Goal: Information Seeking & Learning: Learn about a topic

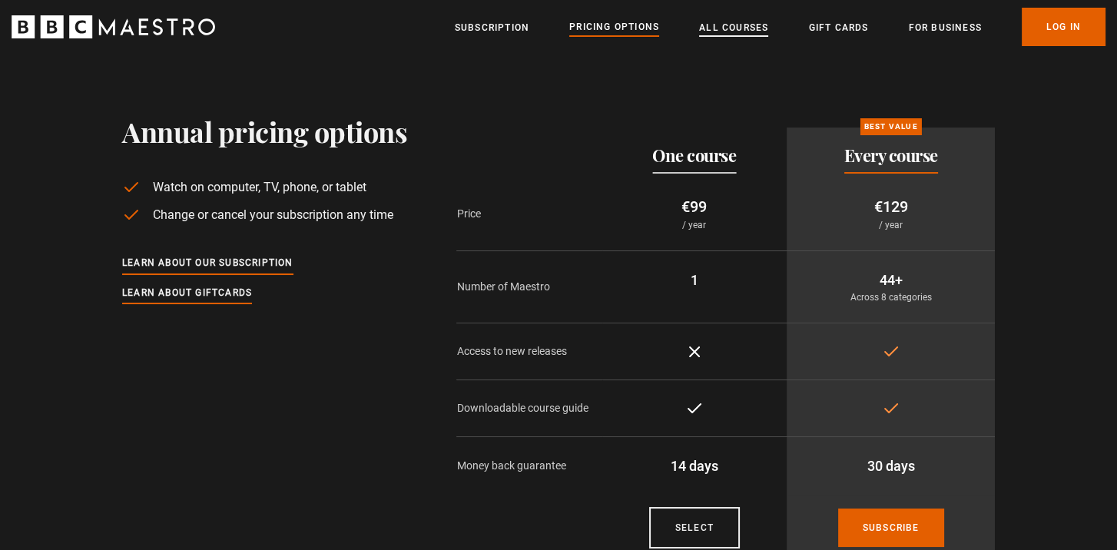
click at [757, 27] on link "All Courses" at bounding box center [733, 27] width 69 height 15
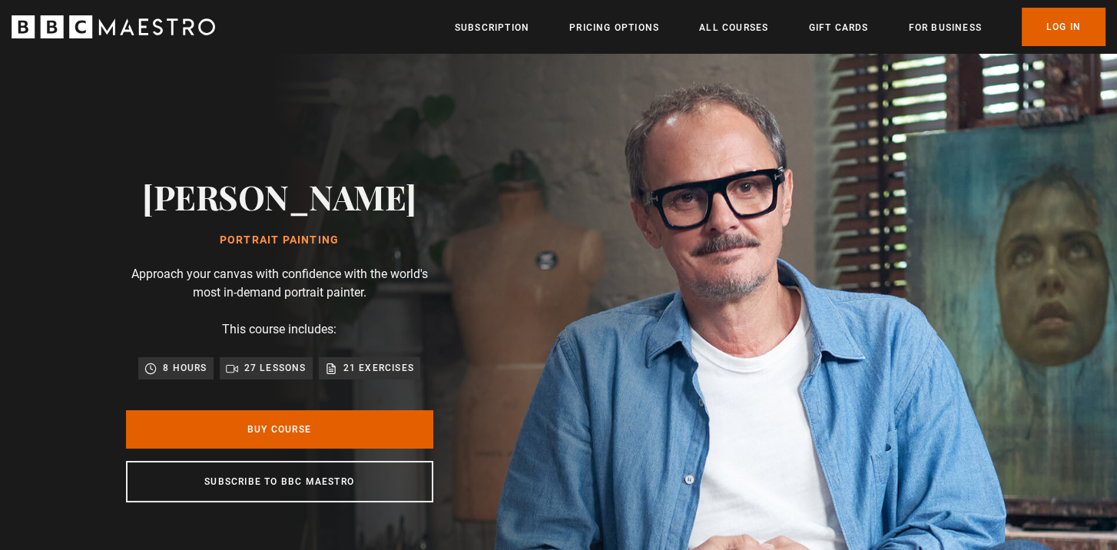
scroll to position [0, 120]
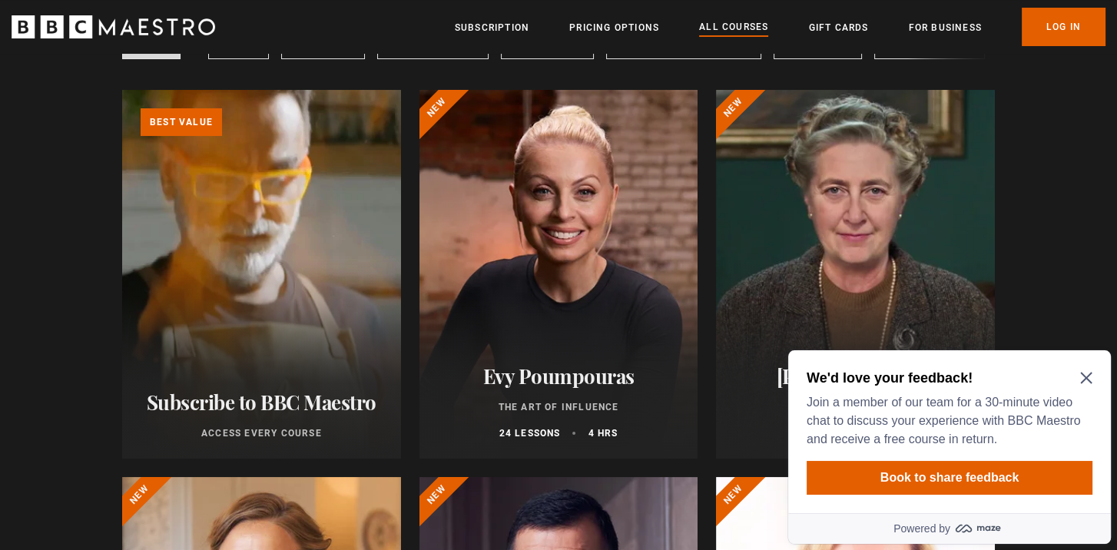
click at [1083, 377] on icon "Close Maze Prompt" at bounding box center [1087, 378] width 12 height 12
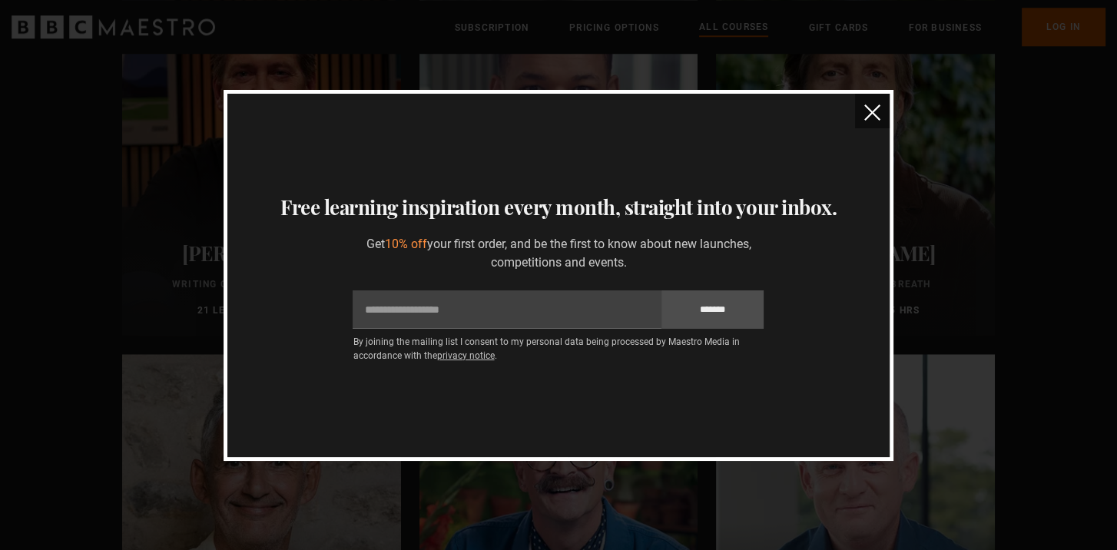
scroll to position [1781, 0]
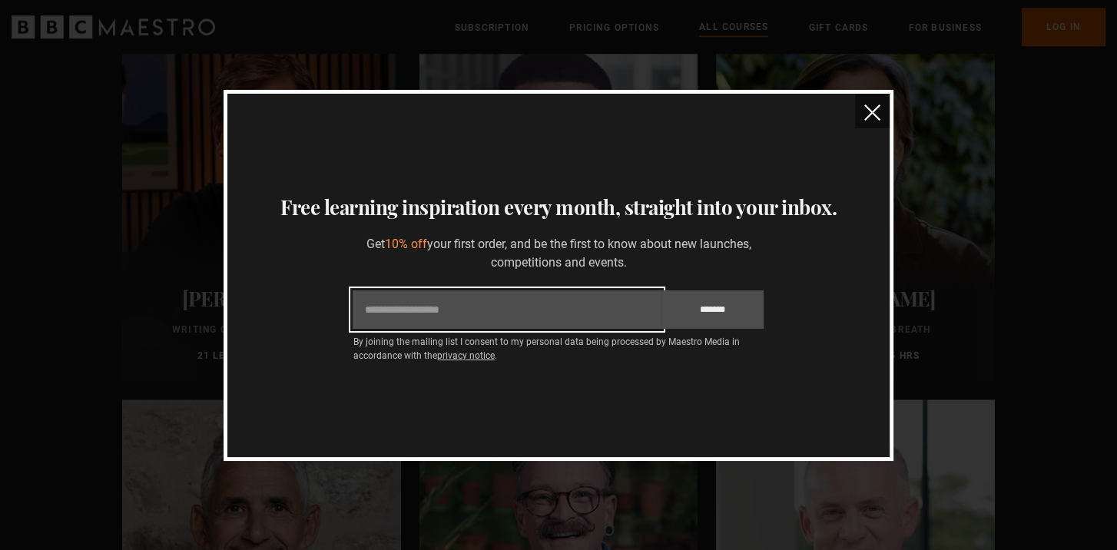
click at [405, 314] on input "Email" at bounding box center [507, 310] width 308 height 38
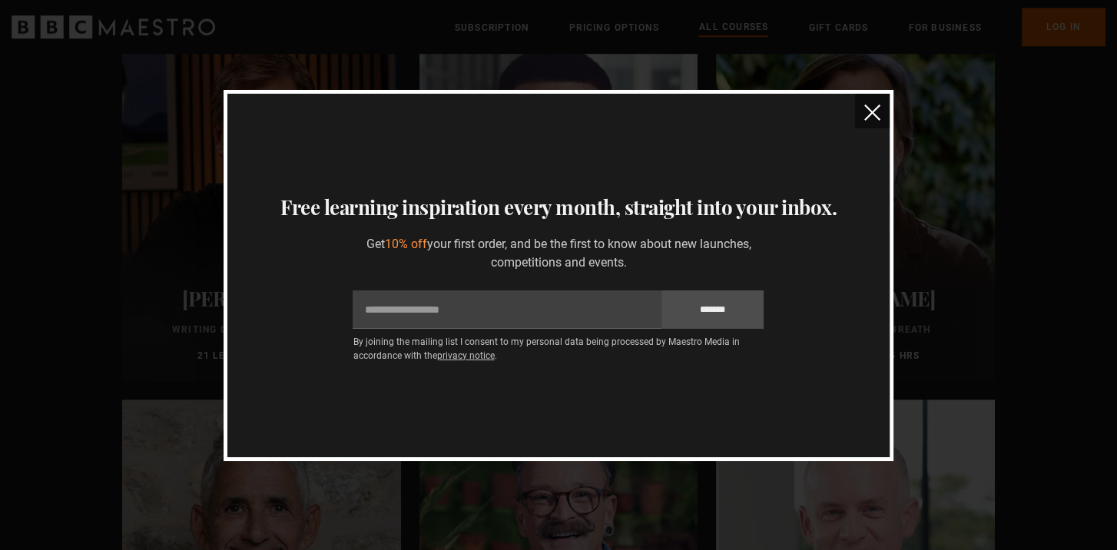
click at [881, 112] on img "close" at bounding box center [873, 113] width 16 height 16
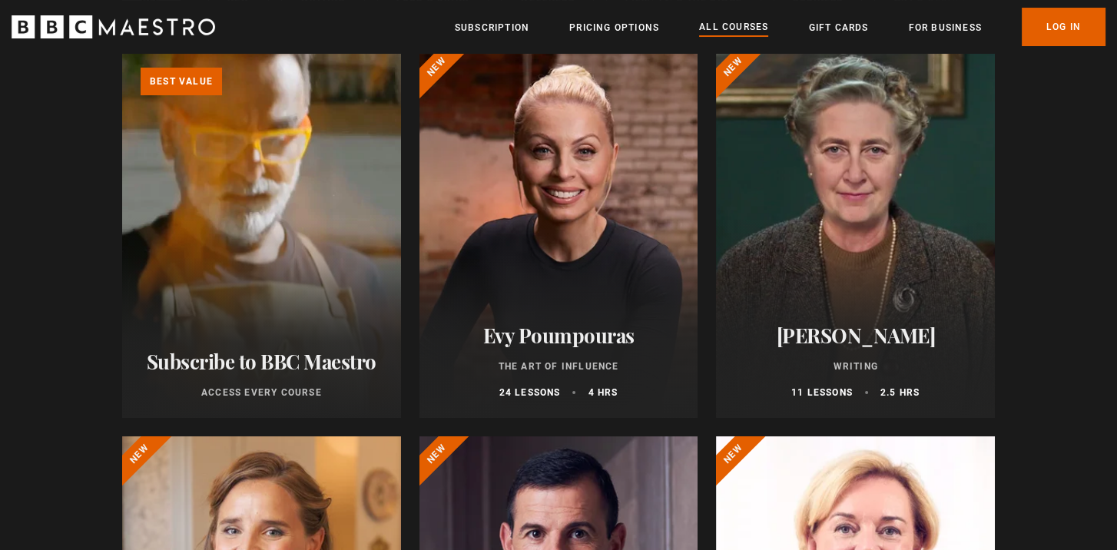
scroll to position [231, 0]
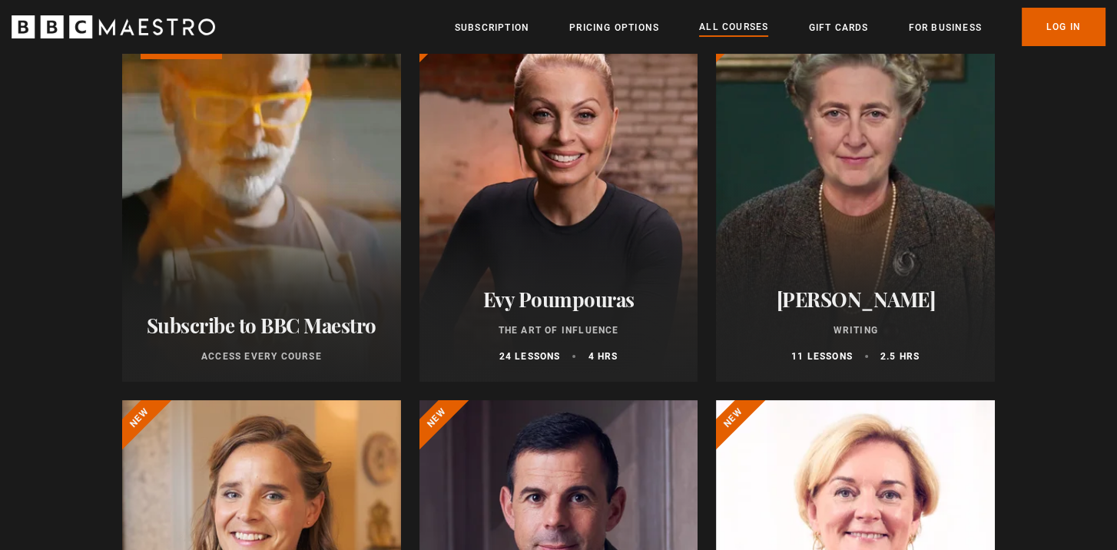
click at [589, 296] on h2 "Evy Poumpouras" at bounding box center [559, 299] width 242 height 24
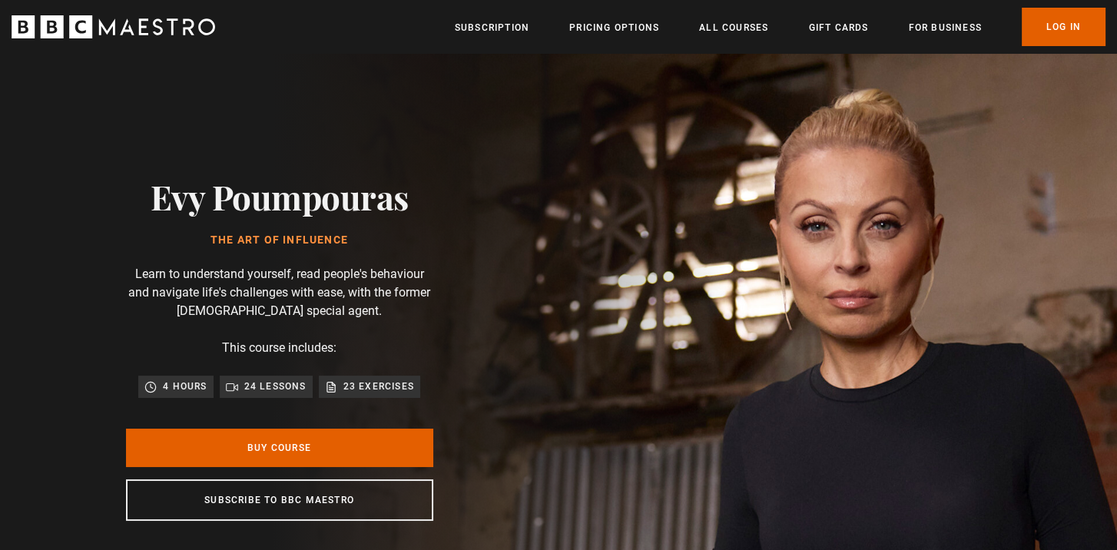
click at [501, 32] on link "Subscription" at bounding box center [492, 27] width 75 height 15
click at [747, 32] on link "All Courses" at bounding box center [733, 27] width 69 height 15
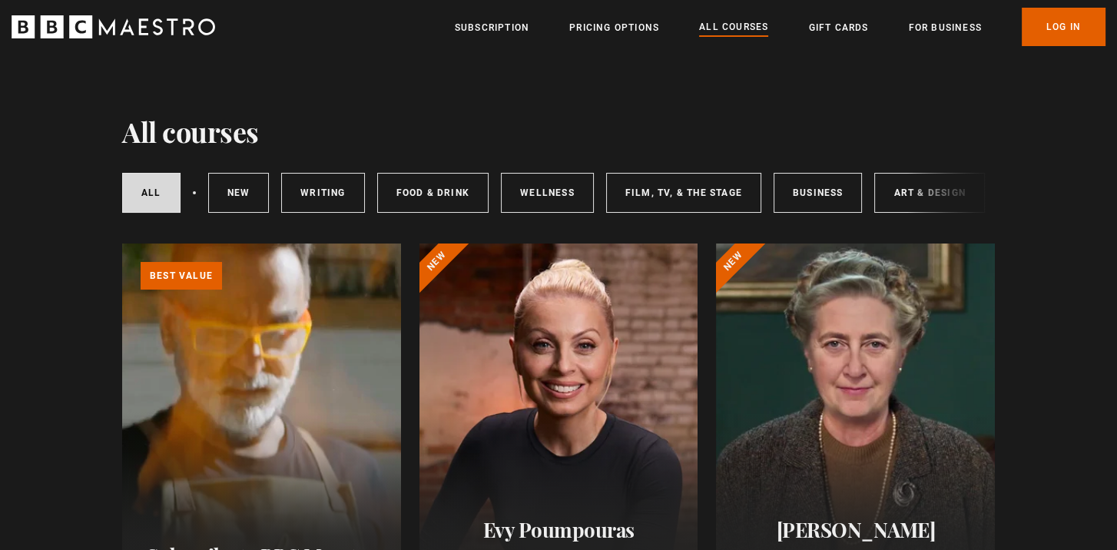
click at [909, 202] on div "All courses New courses Writing Food & Drink Wellness Film, TV, & The Stage Bus…" at bounding box center [558, 193] width 873 height 52
click at [908, 191] on div "All courses New courses Writing Food & Drink Wellness Film, TV, & The Stage Bus…" at bounding box center [558, 193] width 873 height 52
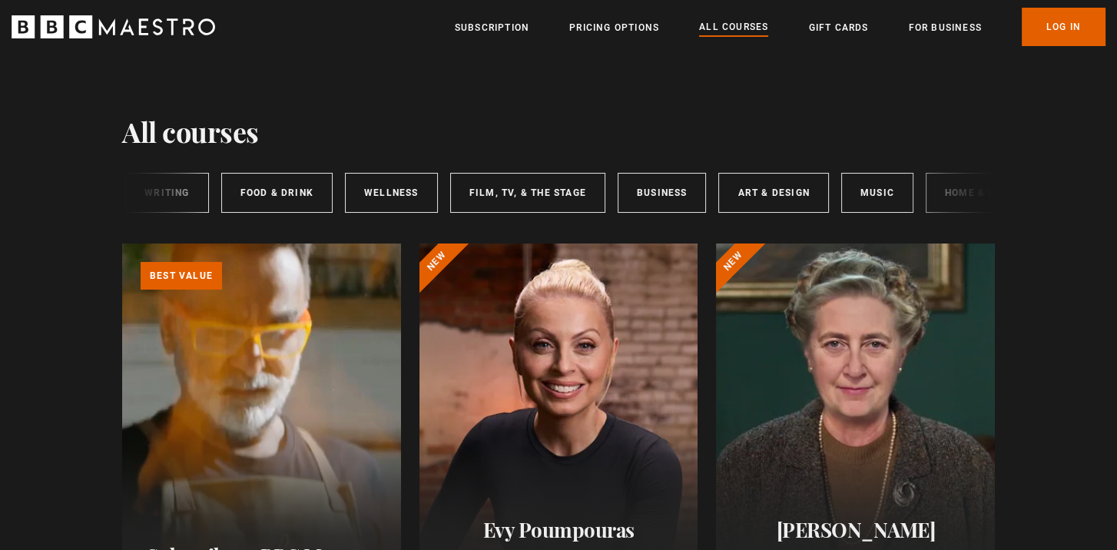
scroll to position [0, 225]
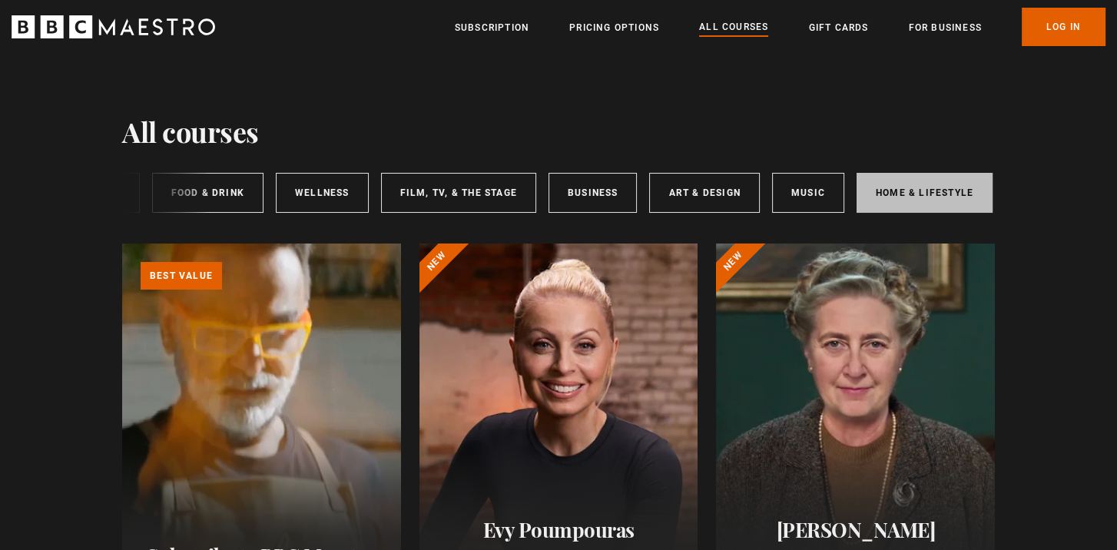
click at [891, 193] on link "Home & Lifestyle" at bounding box center [925, 193] width 136 height 40
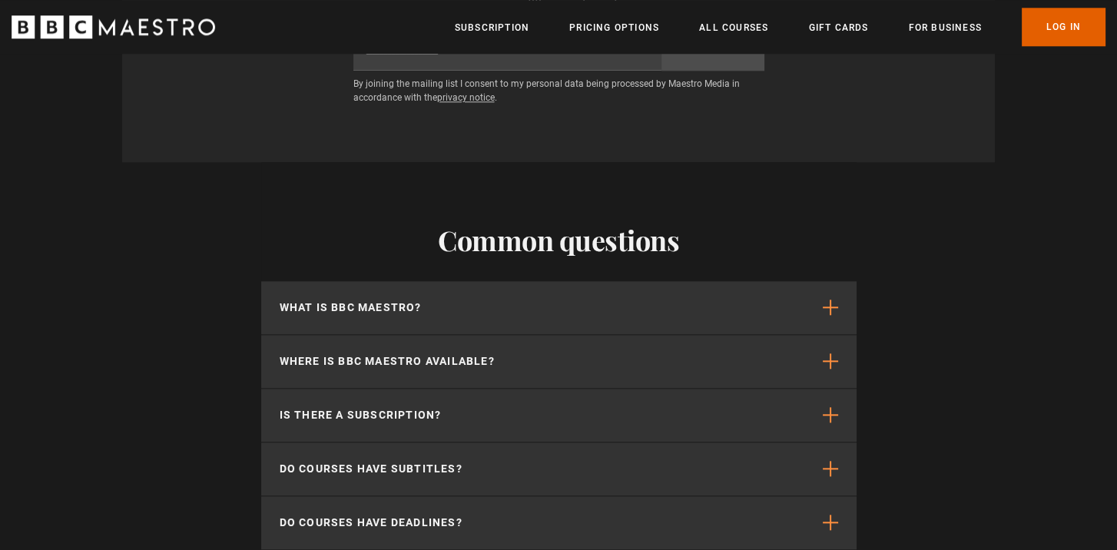
scroll to position [2152, 0]
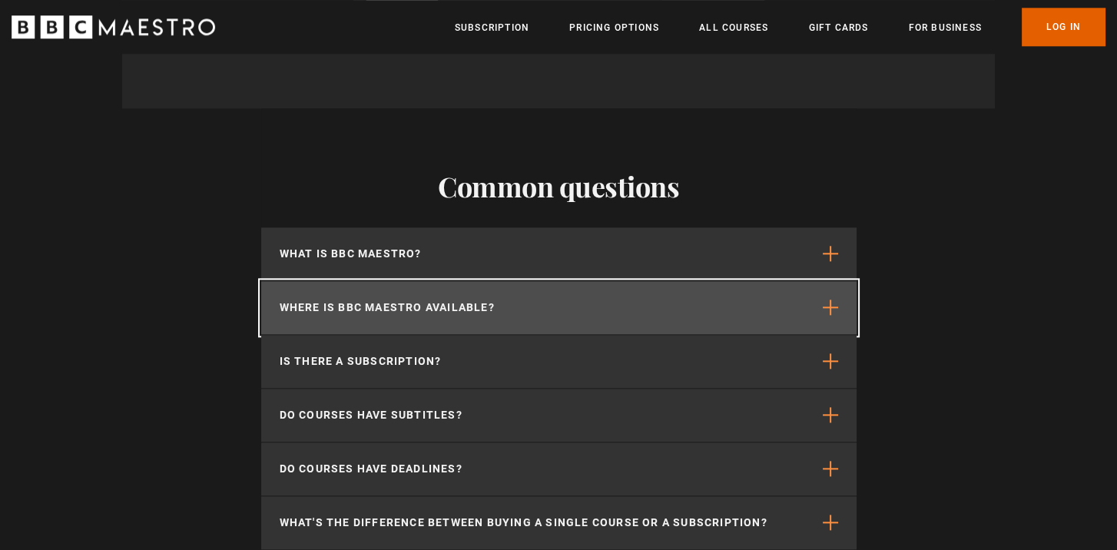
click at [837, 312] on span "button" at bounding box center [830, 307] width 15 height 15
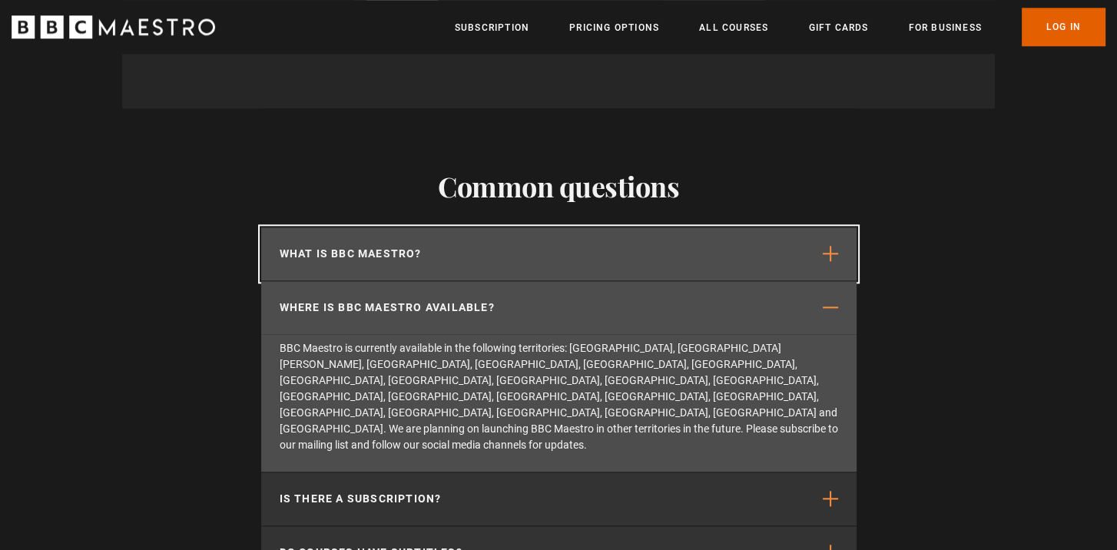
click at [837, 258] on span "button" at bounding box center [830, 253] width 15 height 15
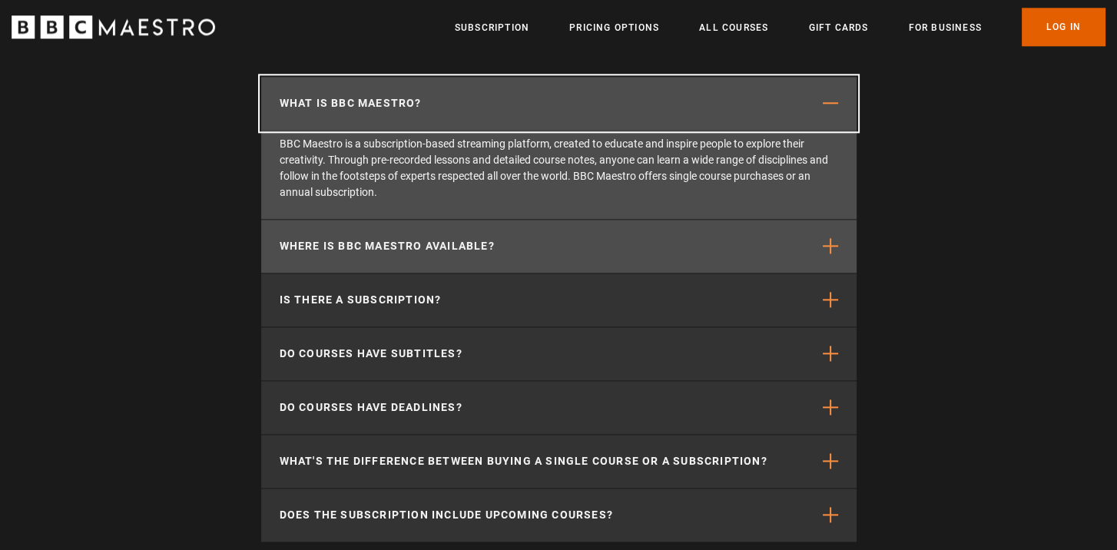
scroll to position [2306, 0]
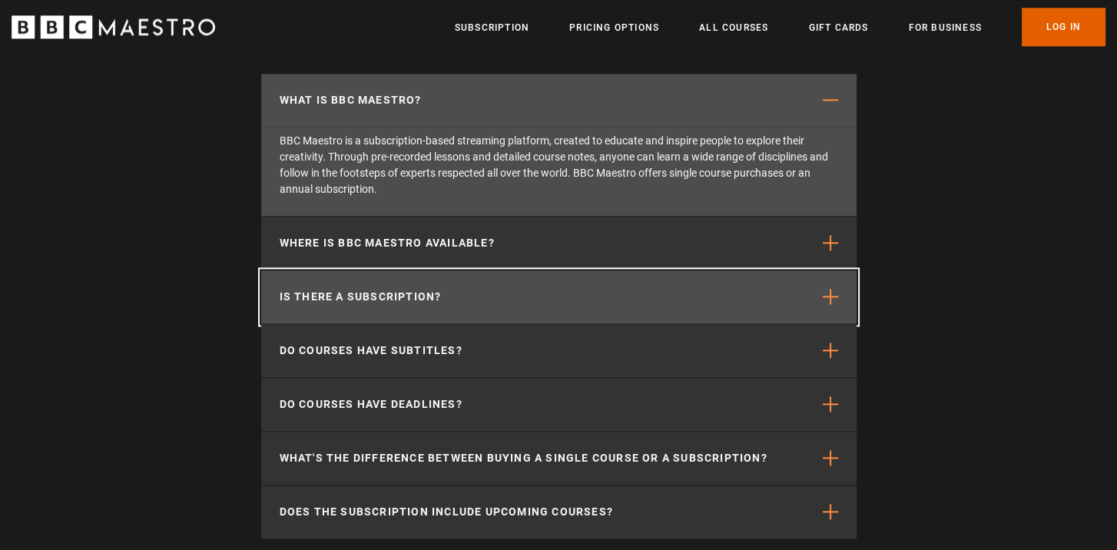
click at [837, 304] on span "button" at bounding box center [830, 296] width 15 height 15
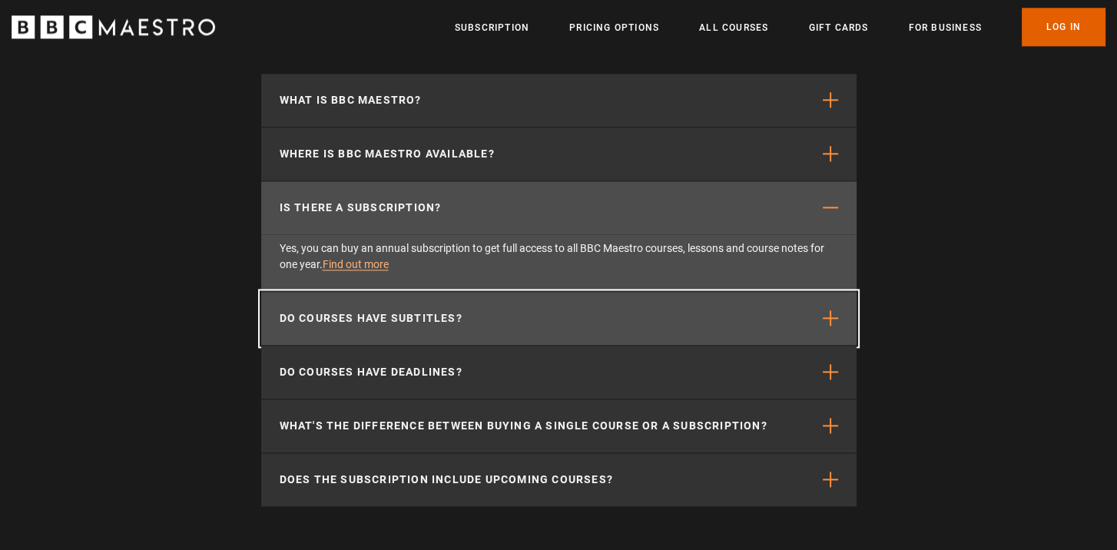
click at [833, 326] on span "button" at bounding box center [830, 317] width 15 height 15
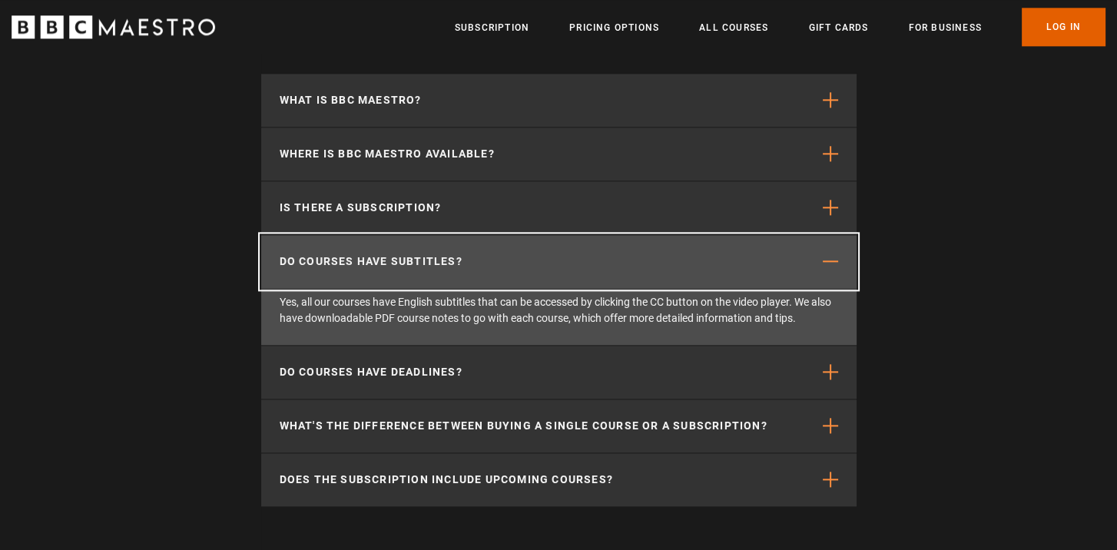
click at [839, 270] on button "Do courses have subtitles?" at bounding box center [559, 261] width 596 height 53
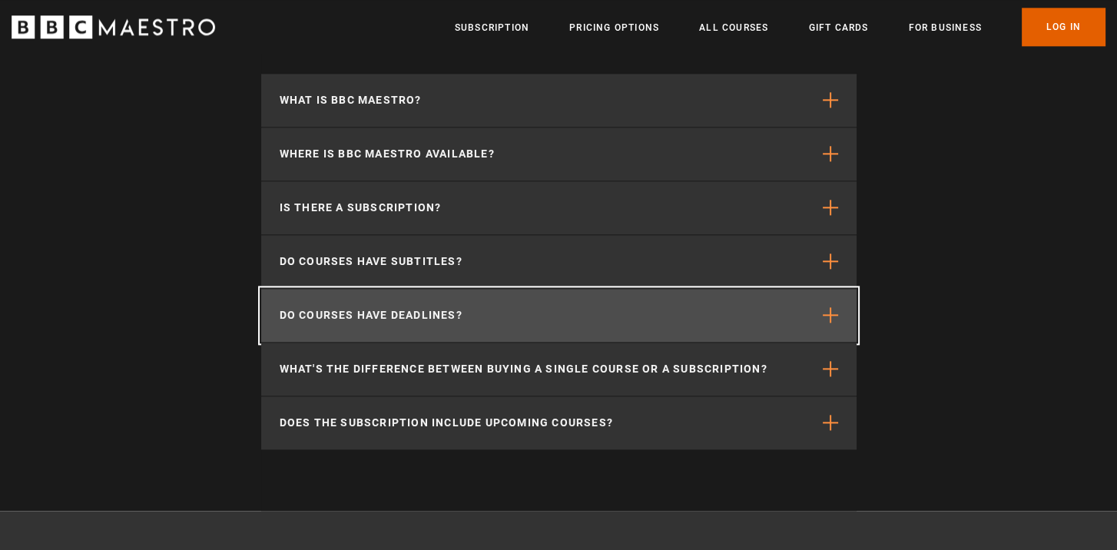
click at [824, 323] on span "button" at bounding box center [830, 314] width 15 height 15
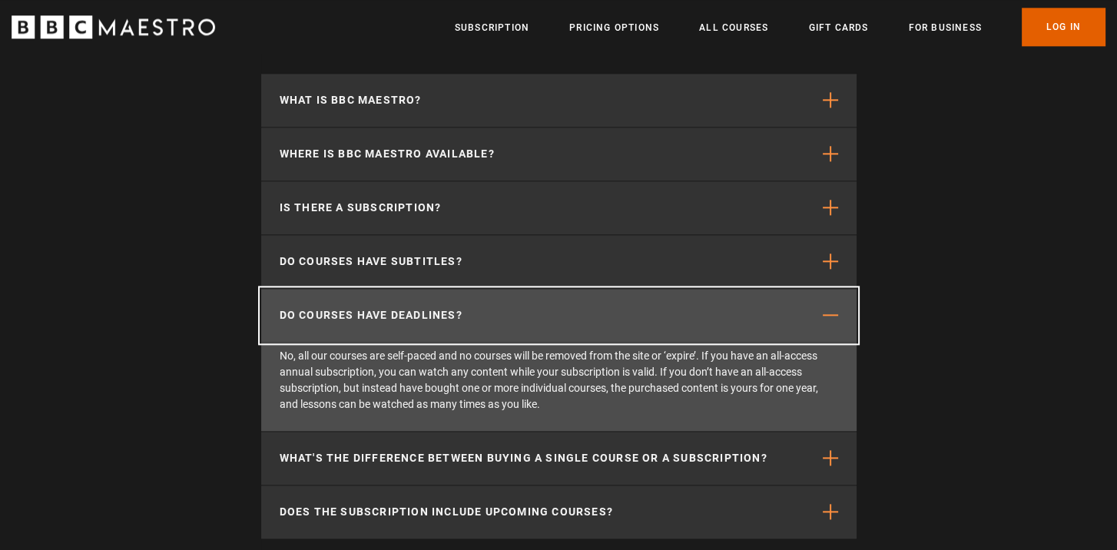
click at [842, 320] on button "Do courses have deadlines?" at bounding box center [559, 315] width 596 height 53
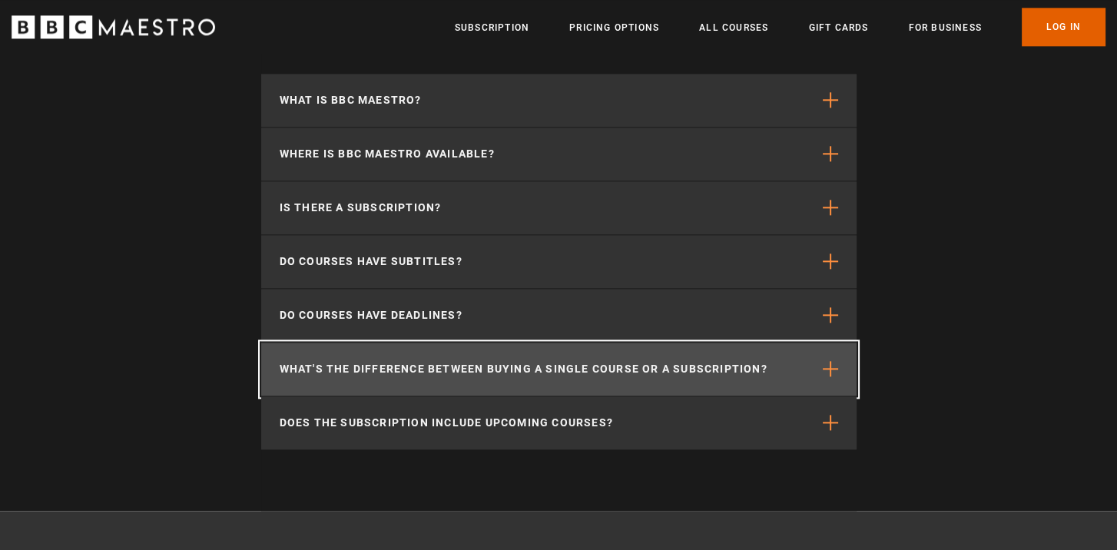
click at [824, 375] on span "button" at bounding box center [830, 368] width 15 height 15
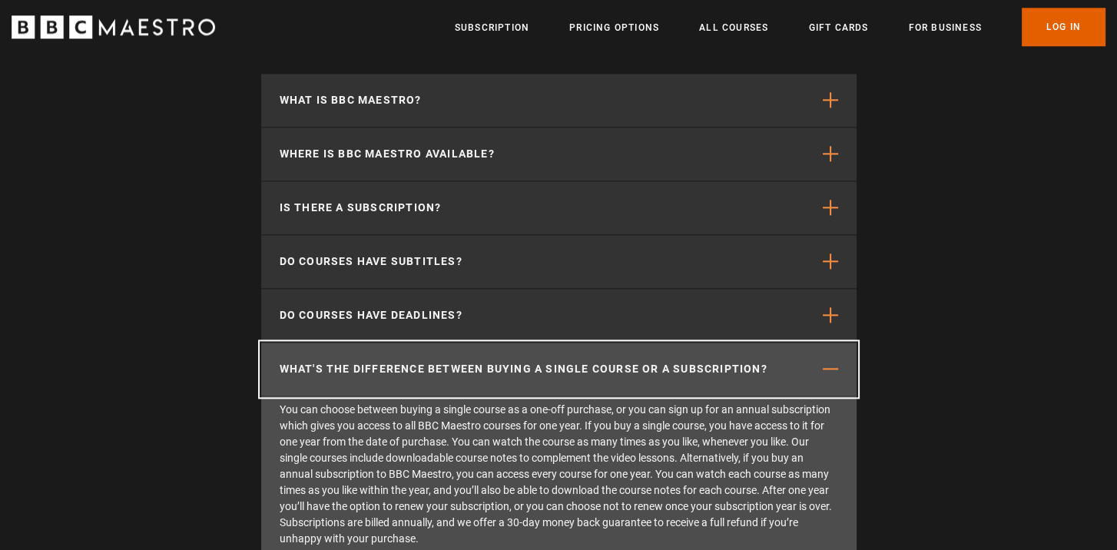
click at [831, 372] on span "button" at bounding box center [830, 368] width 15 height 15
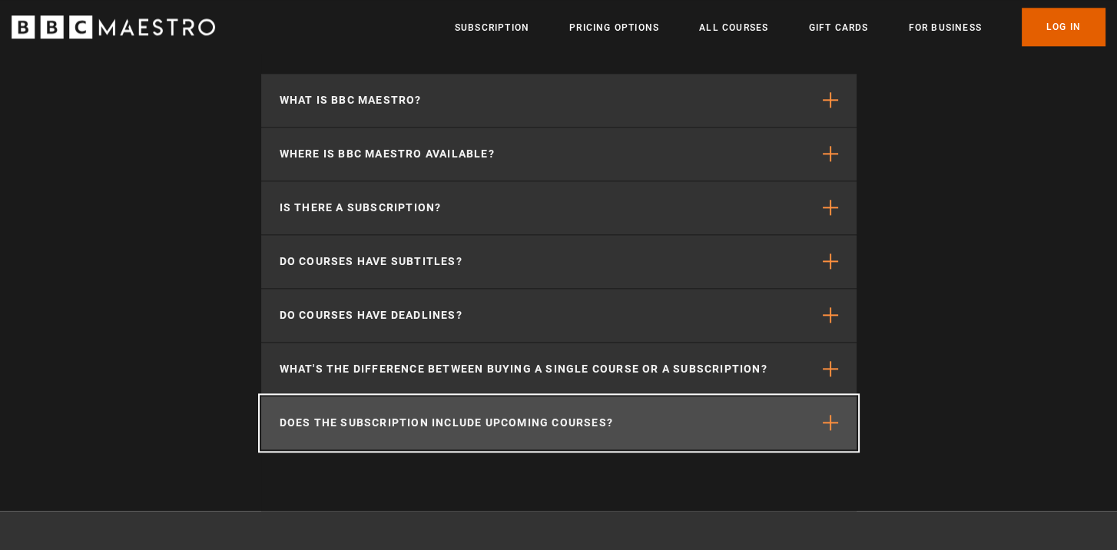
click at [824, 430] on span "button" at bounding box center [830, 422] width 15 height 15
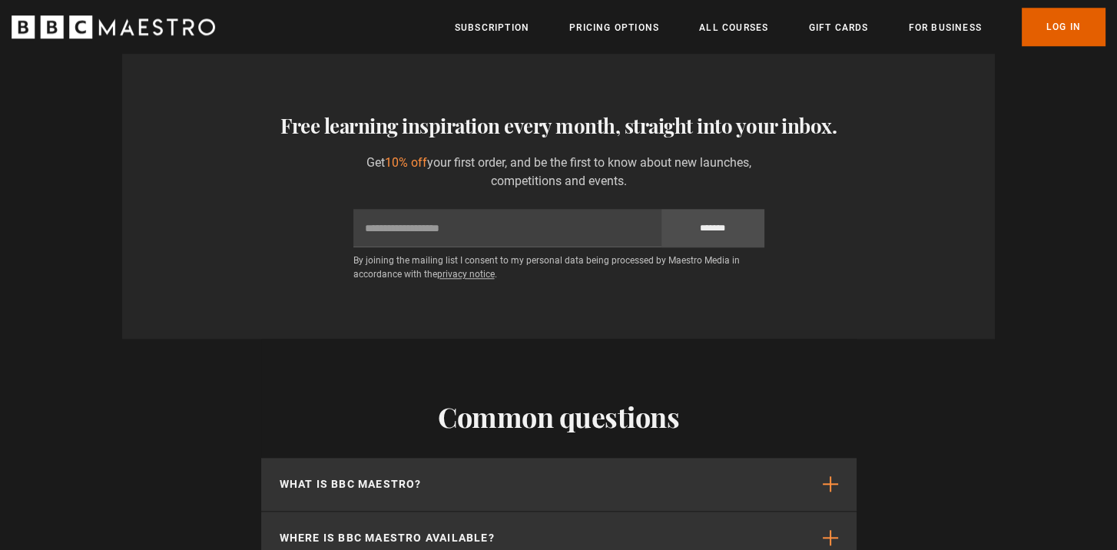
scroll to position [1921, 0]
